Goal: Information Seeking & Learning: Learn about a topic

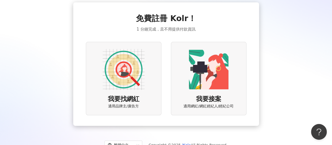
scroll to position [22, 0]
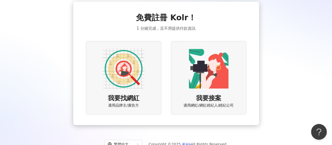
click at [116, 74] on img at bounding box center [124, 69] width 42 height 42
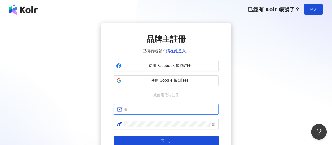
type input "**********"
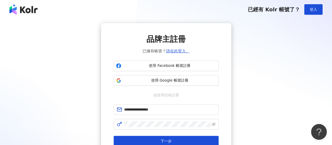
scroll to position [12, 0]
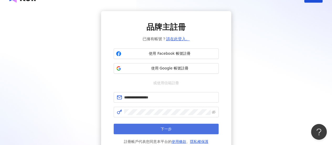
click at [148, 130] on button "下一步" at bounding box center [166, 128] width 105 height 11
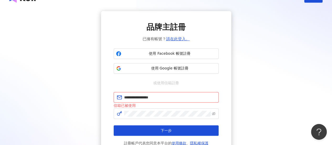
click at [0, 73] on div "**********" at bounding box center [166, 84] width 332 height 154
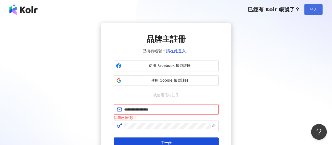
click at [317, 10] on span "登入" at bounding box center [313, 9] width 7 height 4
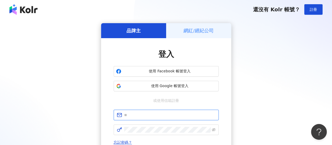
type input "**********"
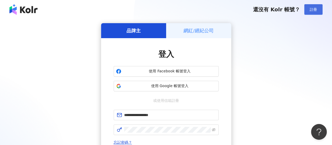
click at [313, 12] on button "註冊" at bounding box center [313, 9] width 18 height 11
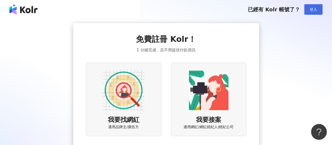
click at [311, 13] on button "登入" at bounding box center [313, 9] width 18 height 11
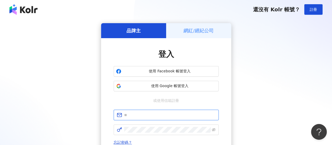
type input "**********"
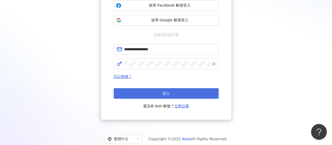
click at [188, 93] on button "登入" at bounding box center [166, 93] width 105 height 11
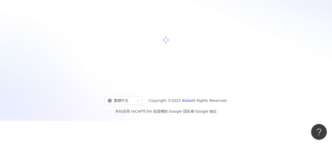
scroll to position [66, 0]
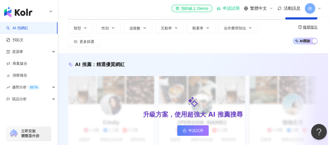
scroll to position [59, 0]
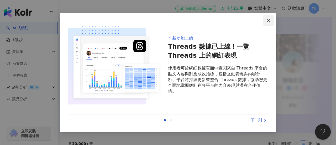
click at [272, 25] on button "Close" at bounding box center [268, 20] width 11 height 11
click at [268, 22] on icon "close" at bounding box center [269, 20] width 4 height 4
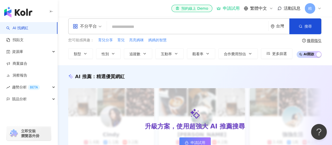
scroll to position [0, 0]
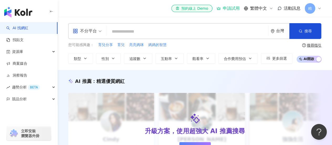
click at [134, 32] on input "search" at bounding box center [187, 32] width 157 height 10
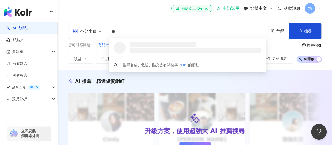
type input "*"
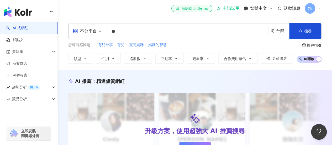
type input "*"
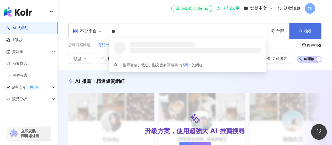
type input "**"
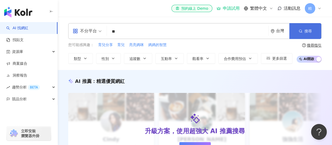
click at [309, 30] on span "搜尋" at bounding box center [308, 31] width 7 height 4
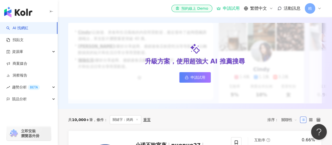
scroll to position [169, 0]
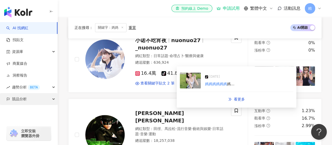
click at [0, 96] on div "競品分析" at bounding box center [29, 99] width 58 height 12
click at [0, 97] on div "競品分析" at bounding box center [29, 99] width 58 height 12
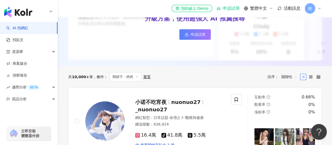
scroll to position [121, 0]
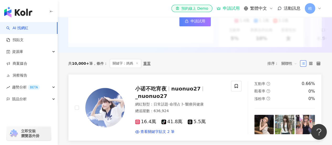
click at [102, 106] on img at bounding box center [104, 107] width 39 height 39
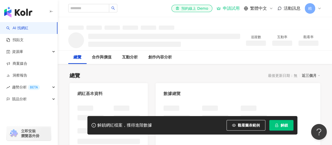
scroll to position [74, 0]
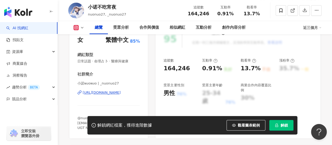
scroll to position [266, 0]
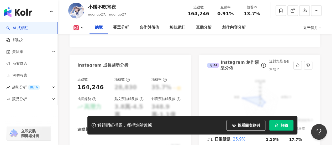
click at [275, 122] on button "解鎖" at bounding box center [281, 125] width 24 height 11
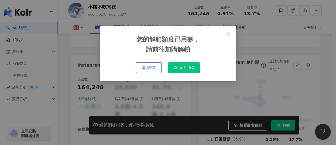
click at [150, 69] on span "繼續瀏覽" at bounding box center [149, 67] width 15 height 4
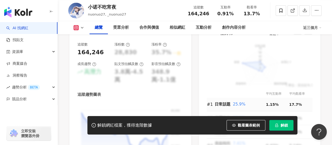
scroll to position [301, 0]
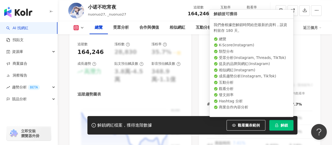
click at [282, 121] on button "解鎖" at bounding box center [281, 125] width 24 height 11
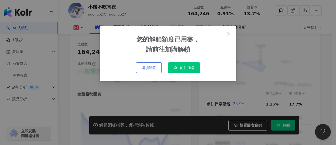
click at [143, 71] on button "繼續瀏覽" at bounding box center [149, 67] width 26 height 11
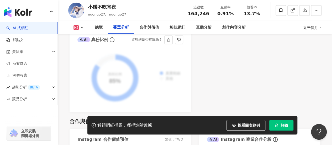
scroll to position [652, 0]
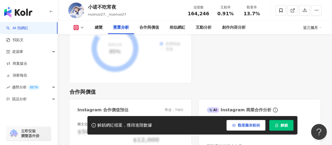
click at [251, 123] on span "觀看圖表範例" at bounding box center [249, 125] width 22 height 4
click at [249, 129] on button "觀看圖表範例" at bounding box center [246, 125] width 39 height 11
click at [247, 129] on button "觀看圖表範例" at bounding box center [246, 125] width 39 height 11
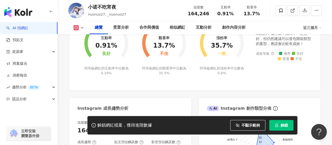
scroll to position [222, 0]
